Goal: Task Accomplishment & Management: Complete application form

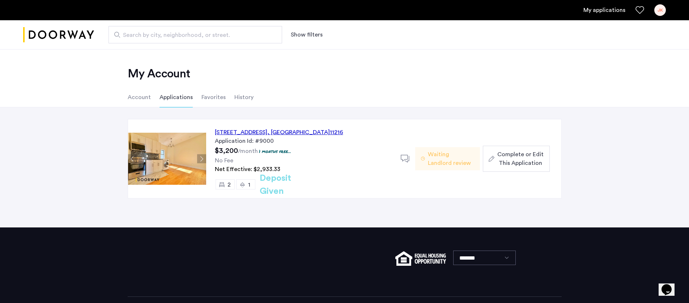
click at [297, 131] on div "641 Saint Marks Avenue, Unit 4E, Brooklyn , NY 11216" at bounding box center [279, 132] width 128 height 9
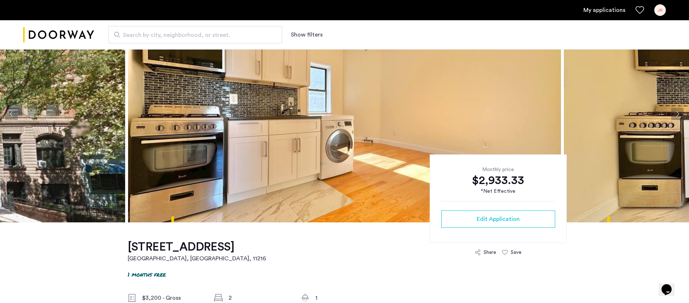
scroll to position [44, 0]
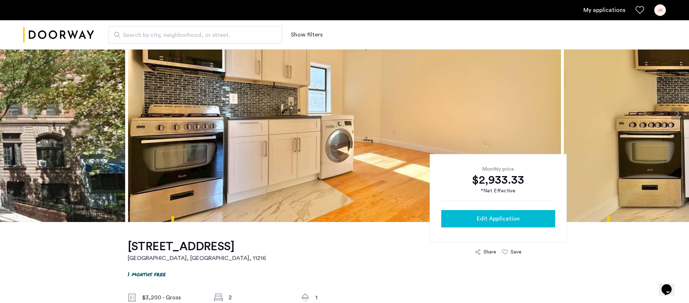
click at [501, 220] on span "Edit Application" at bounding box center [498, 218] width 43 height 9
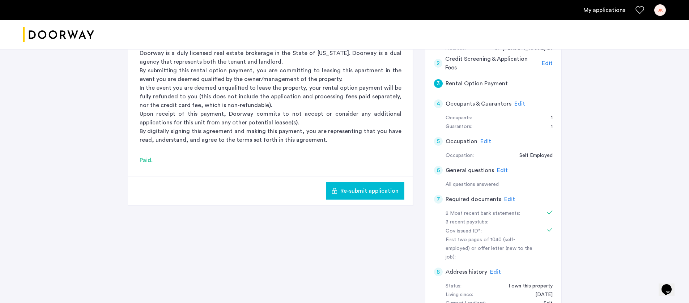
scroll to position [204, 0]
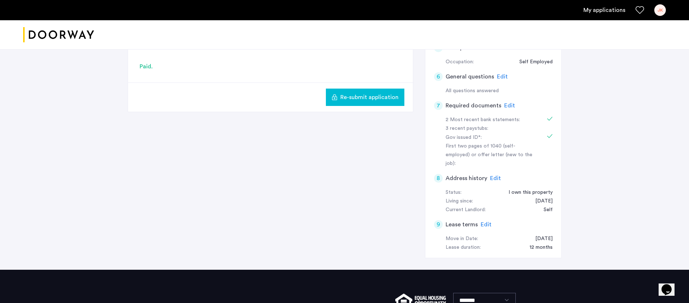
click at [507, 105] on span "Edit" at bounding box center [509, 106] width 11 height 6
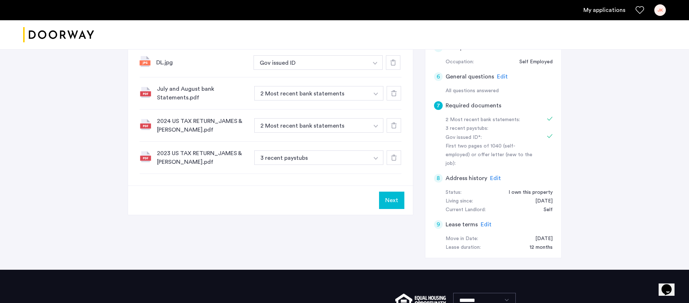
click at [394, 95] on icon at bounding box center [394, 93] width 6 height 6
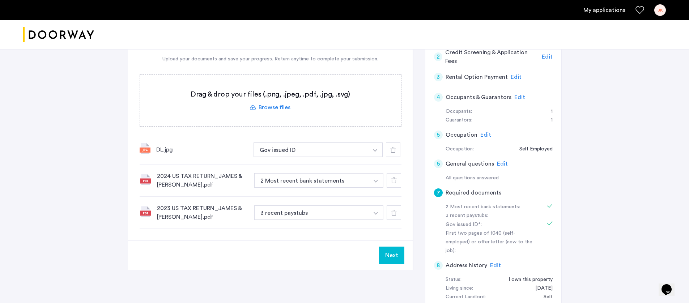
scroll to position [97, 0]
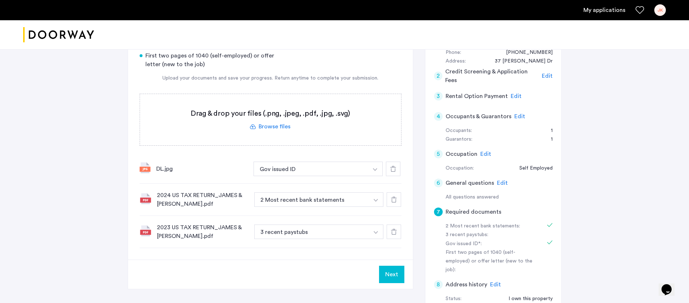
click at [284, 125] on label at bounding box center [270, 119] width 261 height 51
click at [0, 0] on input "file" at bounding box center [0, 0] width 0 height 0
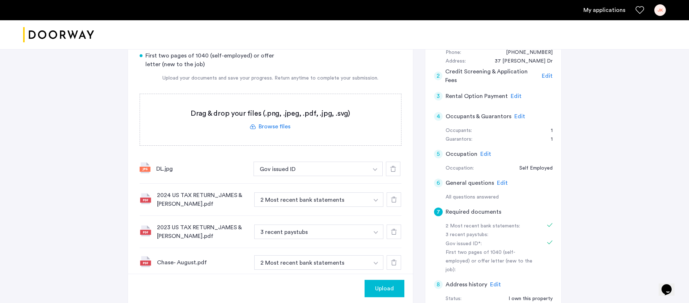
click at [386, 290] on span "Upload" at bounding box center [384, 288] width 19 height 9
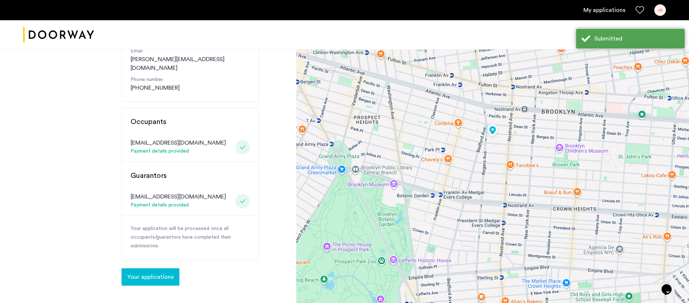
scroll to position [184, 0]
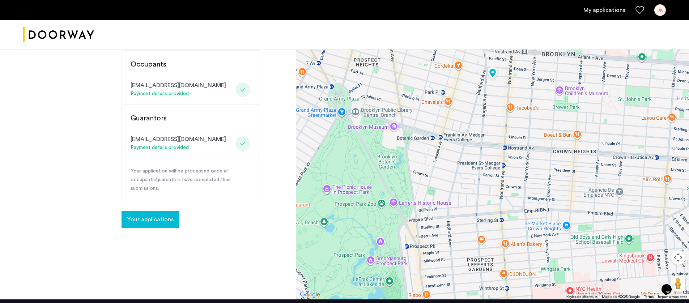
click at [164, 215] on span "Your applications" at bounding box center [150, 219] width 46 height 9
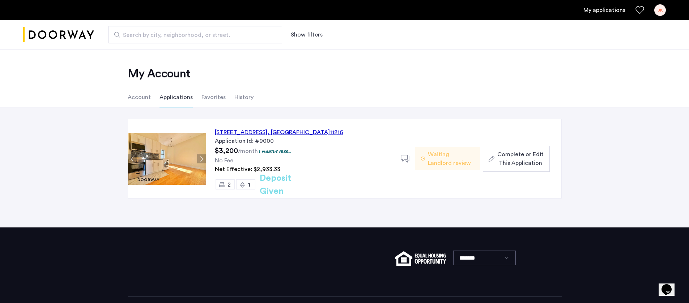
click at [497, 158] on span "Complete or Edit This Application" at bounding box center [520, 158] width 46 height 17
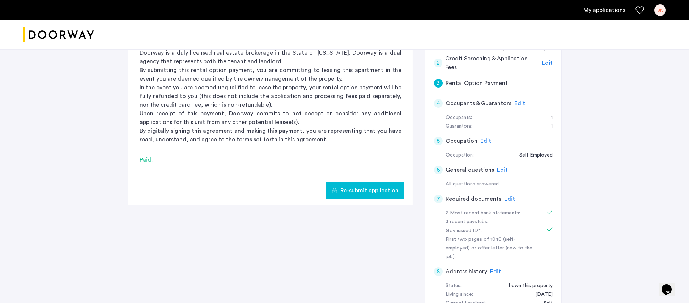
scroll to position [111, 0]
click at [507, 199] on span "Edit" at bounding box center [509, 199] width 11 height 6
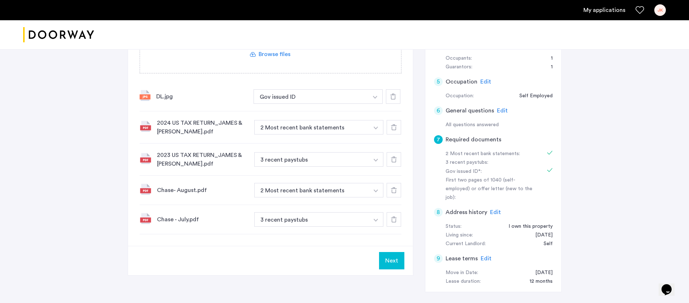
scroll to position [171, 0]
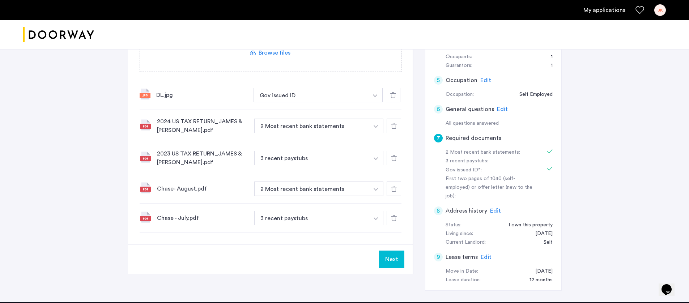
click at [146, 188] on img at bounding box center [146, 188] width 12 height 12
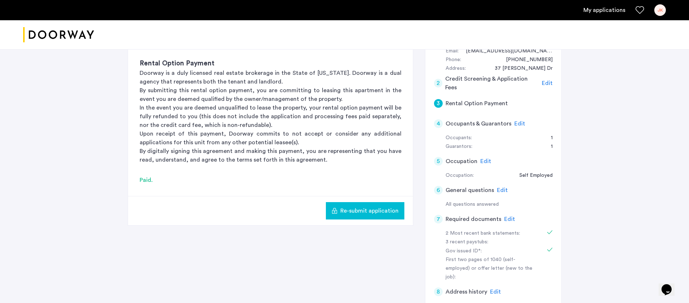
click at [506, 220] on span "Edit" at bounding box center [509, 219] width 11 height 6
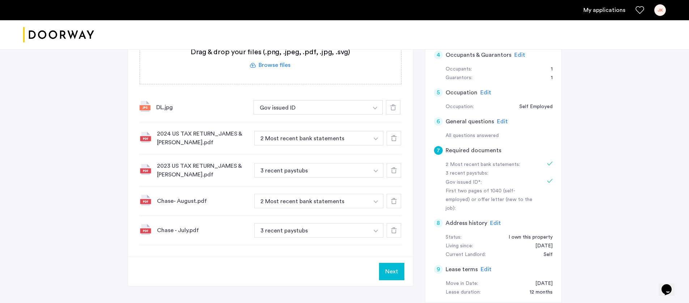
scroll to position [167, 0]
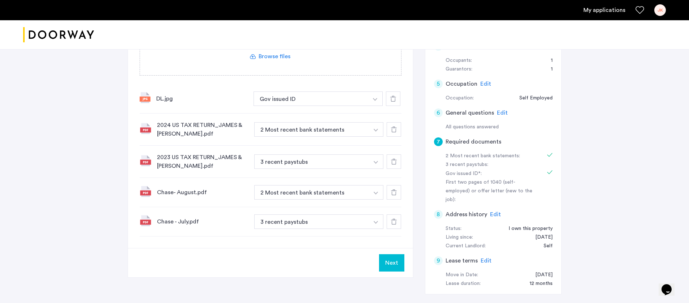
click at [274, 56] on label at bounding box center [270, 49] width 261 height 51
click at [0, 0] on input "file" at bounding box center [0, 0] width 0 height 0
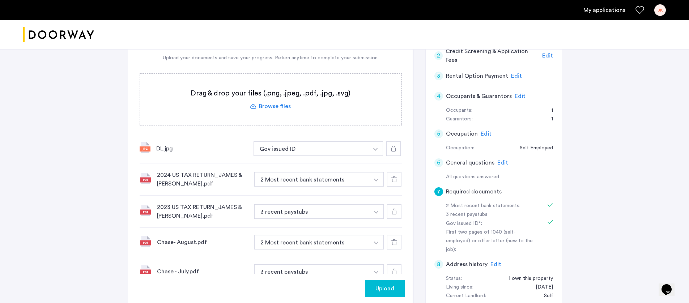
scroll to position [61, 0]
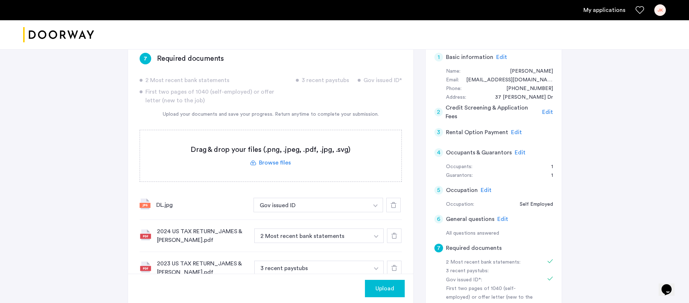
click at [278, 163] on label at bounding box center [270, 155] width 261 height 51
click at [0, 0] on input "file" at bounding box center [0, 0] width 0 height 0
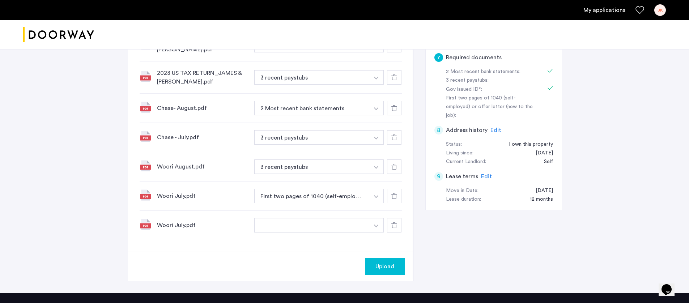
scroll to position [259, 0]
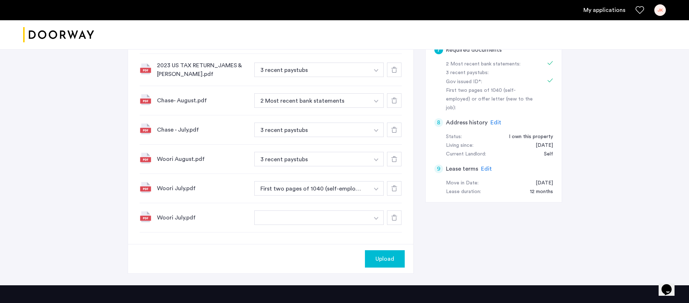
click at [395, 217] on icon at bounding box center [394, 218] width 6 height 6
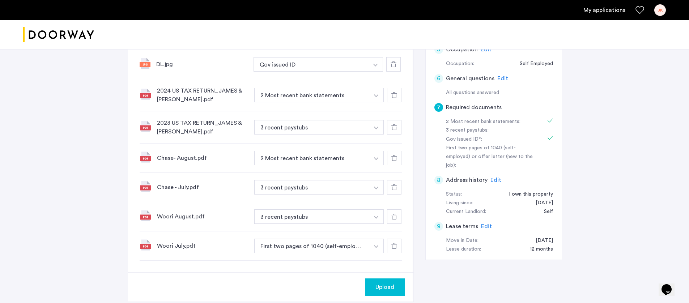
scroll to position [199, 0]
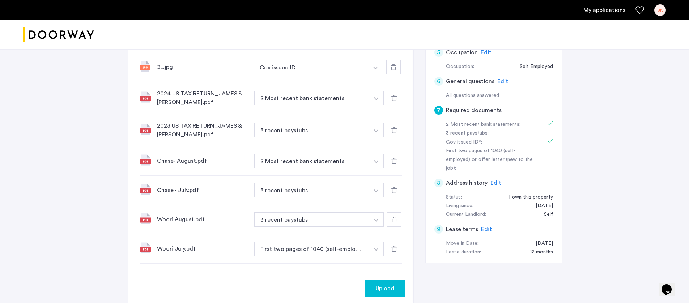
click at [379, 283] on button "Upload" at bounding box center [385, 288] width 40 height 17
